Goal: Task Accomplishment & Management: Use online tool/utility

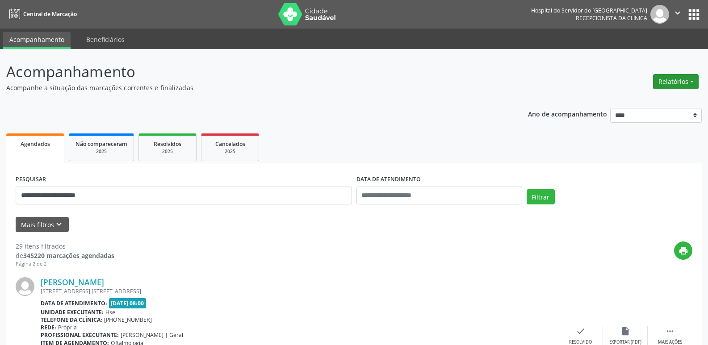
click at [667, 81] on button "Relatórios" at bounding box center [676, 81] width 46 height 15
click at [651, 99] on link "Agendamentos" at bounding box center [651, 101] width 96 height 13
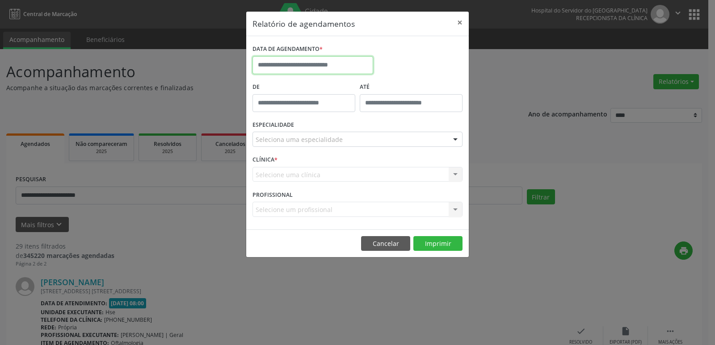
click at [315, 60] on input "text" at bounding box center [312, 65] width 121 height 18
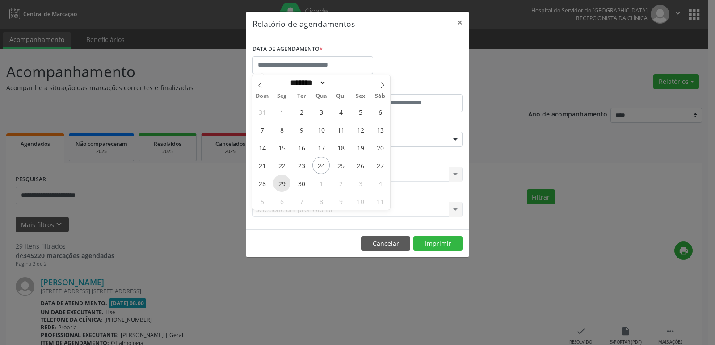
click at [280, 186] on span "29" at bounding box center [281, 183] width 17 height 17
type input "**********"
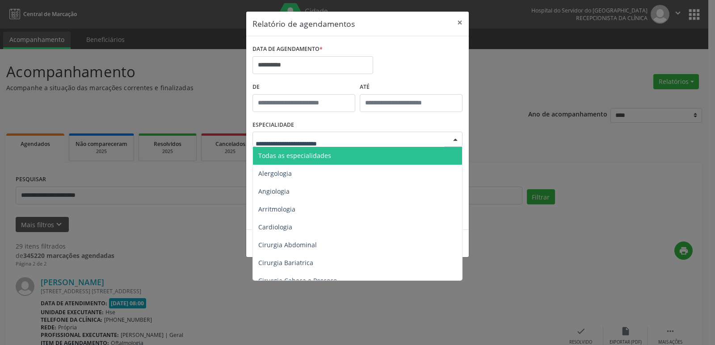
click at [328, 159] on span "Todas as especialidades" at bounding box center [294, 155] width 73 height 8
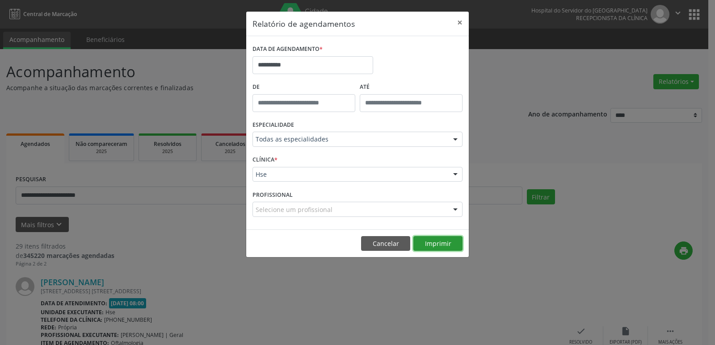
click at [442, 247] on button "Imprimir" at bounding box center [437, 243] width 49 height 15
click at [458, 21] on button "×" at bounding box center [460, 23] width 18 height 22
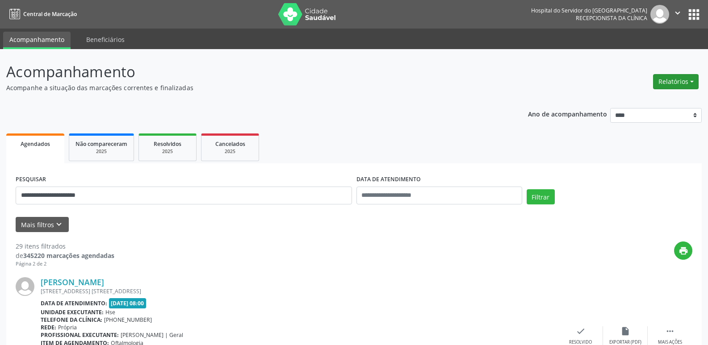
click at [671, 82] on button "Relatórios" at bounding box center [676, 81] width 46 height 15
click at [639, 99] on link "Agendamentos" at bounding box center [651, 101] width 96 height 13
select select "*"
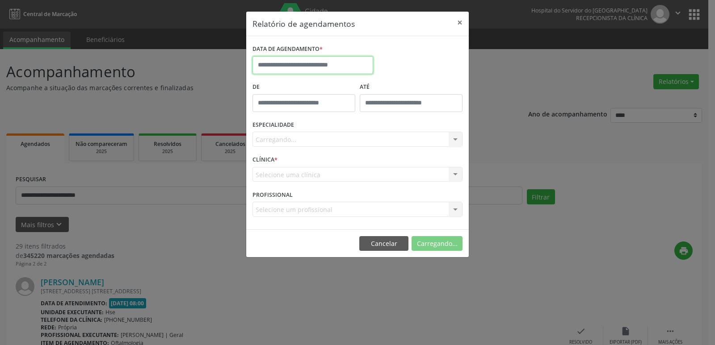
click at [302, 63] on input "text" at bounding box center [312, 65] width 121 height 18
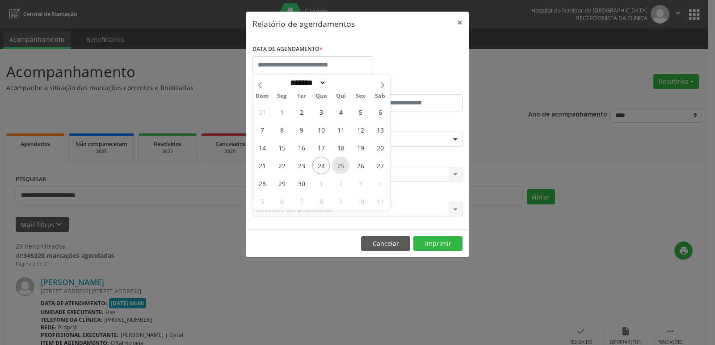
click at [345, 164] on span "25" at bounding box center [340, 165] width 17 height 17
type input "**********"
click at [334, 163] on span "25" at bounding box center [340, 165] width 17 height 17
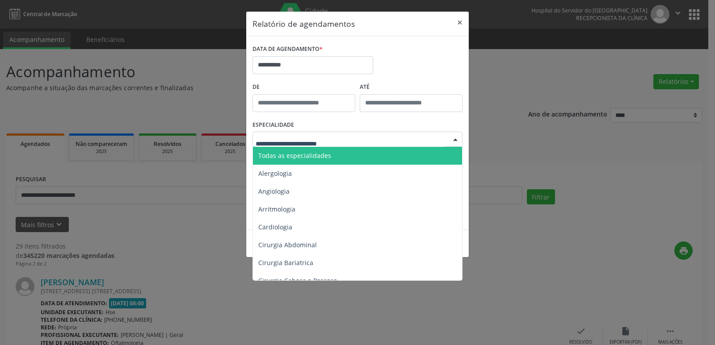
click at [424, 142] on div at bounding box center [357, 139] width 210 height 15
click at [405, 160] on span "Todas as especialidades" at bounding box center [358, 156] width 210 height 18
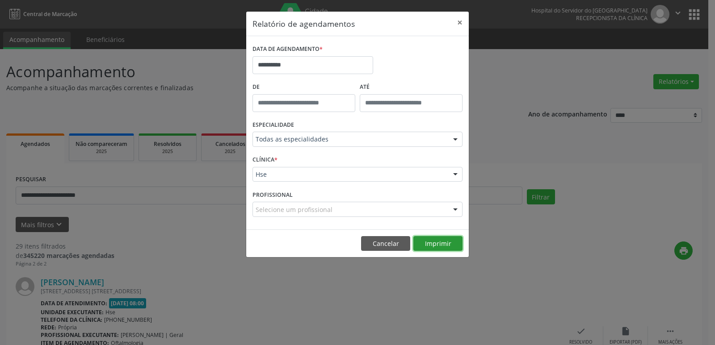
click at [450, 246] on button "Imprimir" at bounding box center [437, 243] width 49 height 15
click at [461, 20] on button "×" at bounding box center [460, 23] width 18 height 22
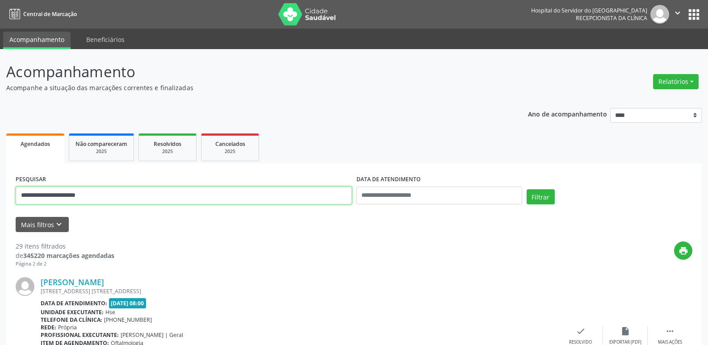
drag, startPoint x: 102, startPoint y: 194, endPoint x: 0, endPoint y: 244, distance: 113.5
type input "**********"
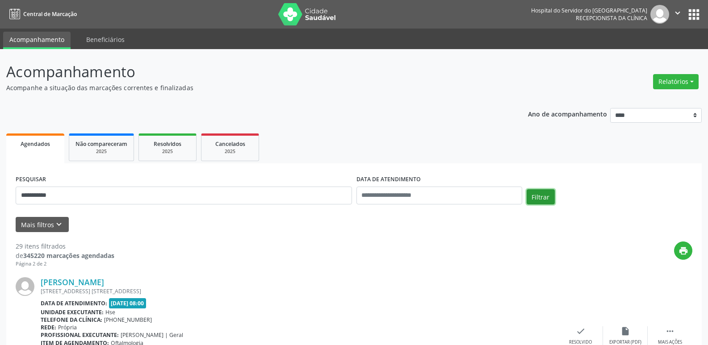
click at [538, 198] on button "Filtrar" at bounding box center [541, 196] width 28 height 15
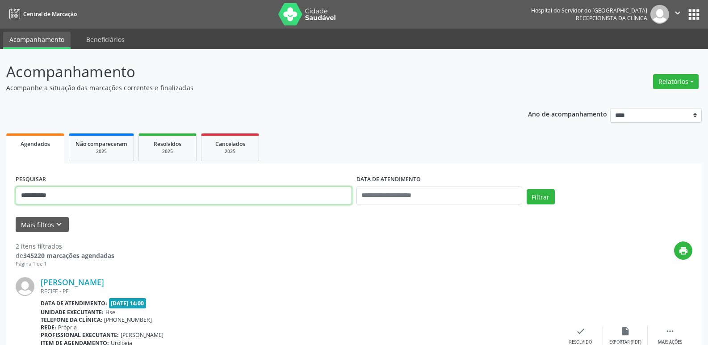
drag, startPoint x: 71, startPoint y: 196, endPoint x: 0, endPoint y: 204, distance: 71.5
click at [0, 204] on div "**********" at bounding box center [354, 302] width 708 height 507
